Goal: Find specific page/section: Find specific page/section

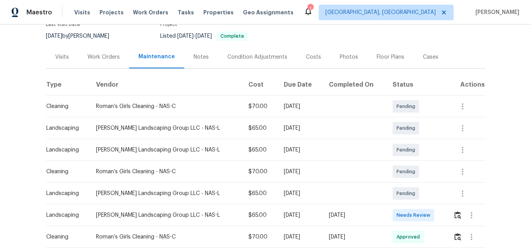
scroll to position [117, 0]
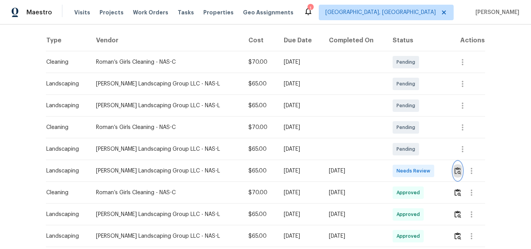
click at [455, 171] on img "button" at bounding box center [457, 170] width 7 height 7
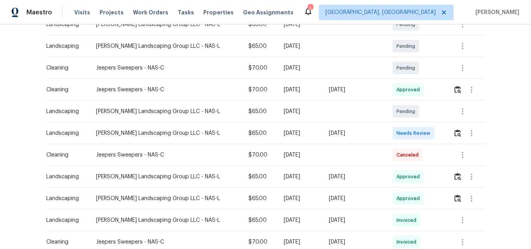
scroll to position [155, 0]
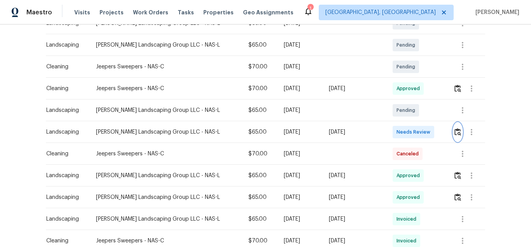
click at [455, 133] on img "button" at bounding box center [457, 131] width 7 height 7
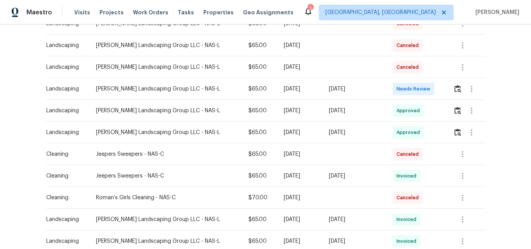
scroll to position [155, 0]
click at [454, 88] on img "button" at bounding box center [457, 88] width 7 height 7
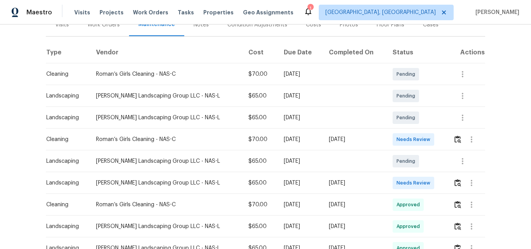
scroll to position [117, 0]
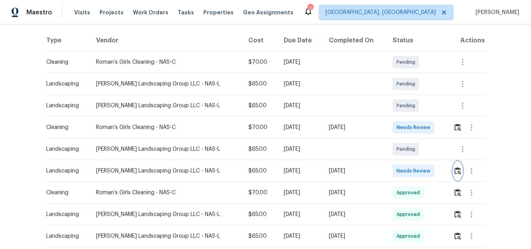
click at [454, 172] on img "button" at bounding box center [457, 170] width 7 height 7
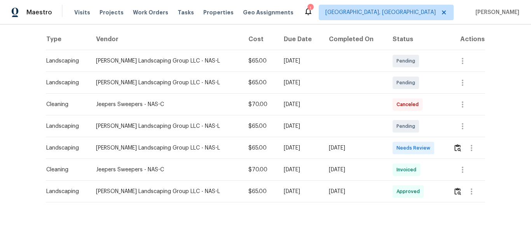
scroll to position [124, 0]
click at [455, 144] on img "button" at bounding box center [457, 147] width 7 height 7
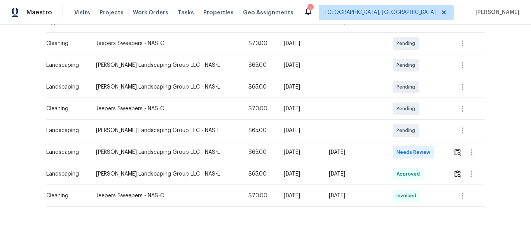
scroll to position [145, 0]
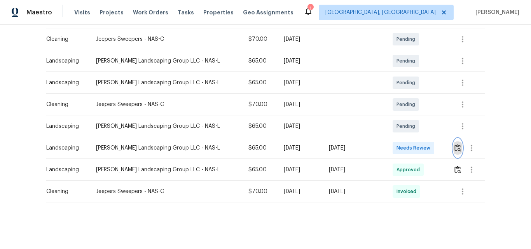
click at [454, 144] on img "button" at bounding box center [457, 147] width 7 height 7
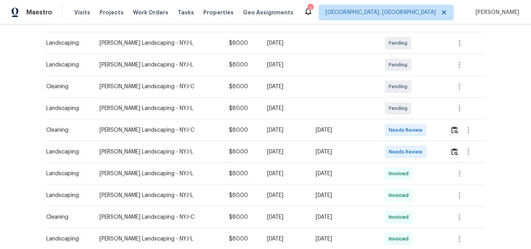
scroll to position [155, 0]
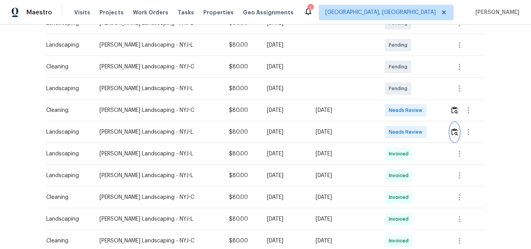
click at [451, 130] on img "button" at bounding box center [454, 131] width 7 height 7
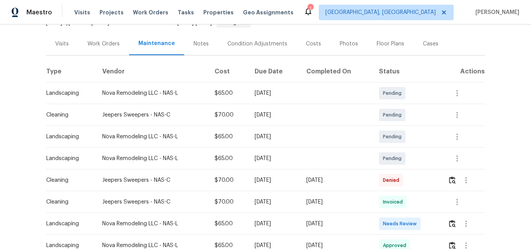
scroll to position [155, 0]
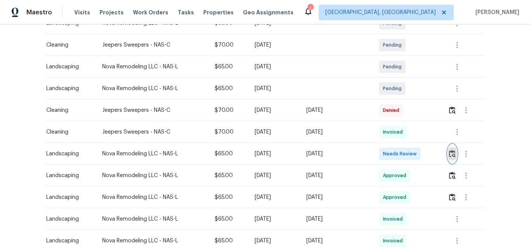
click at [450, 152] on img "button" at bounding box center [452, 153] width 7 height 7
